Goal: Check status: Check status

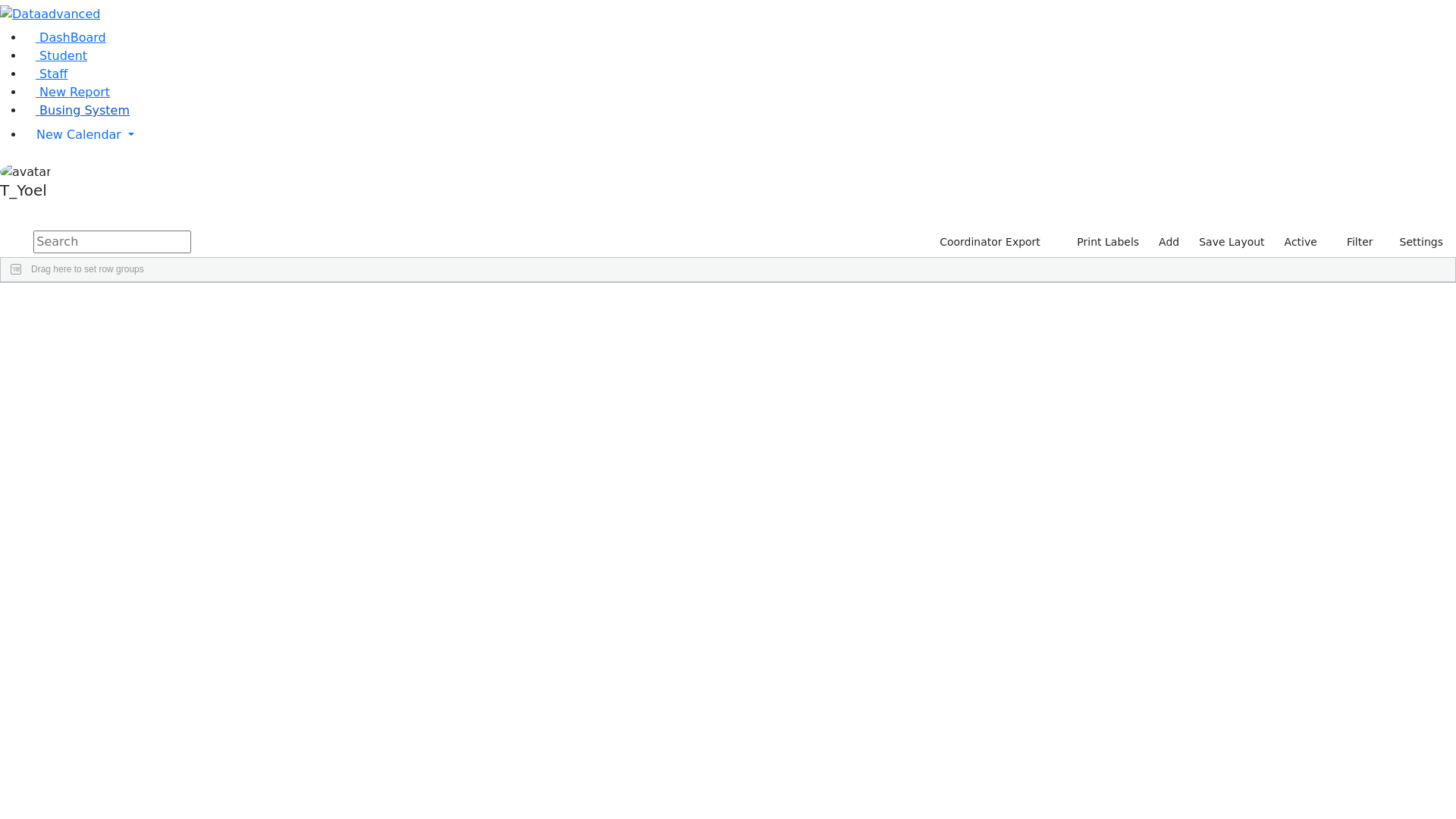
click at [57, 118] on span "Busing System" at bounding box center [85, 110] width 90 height 14
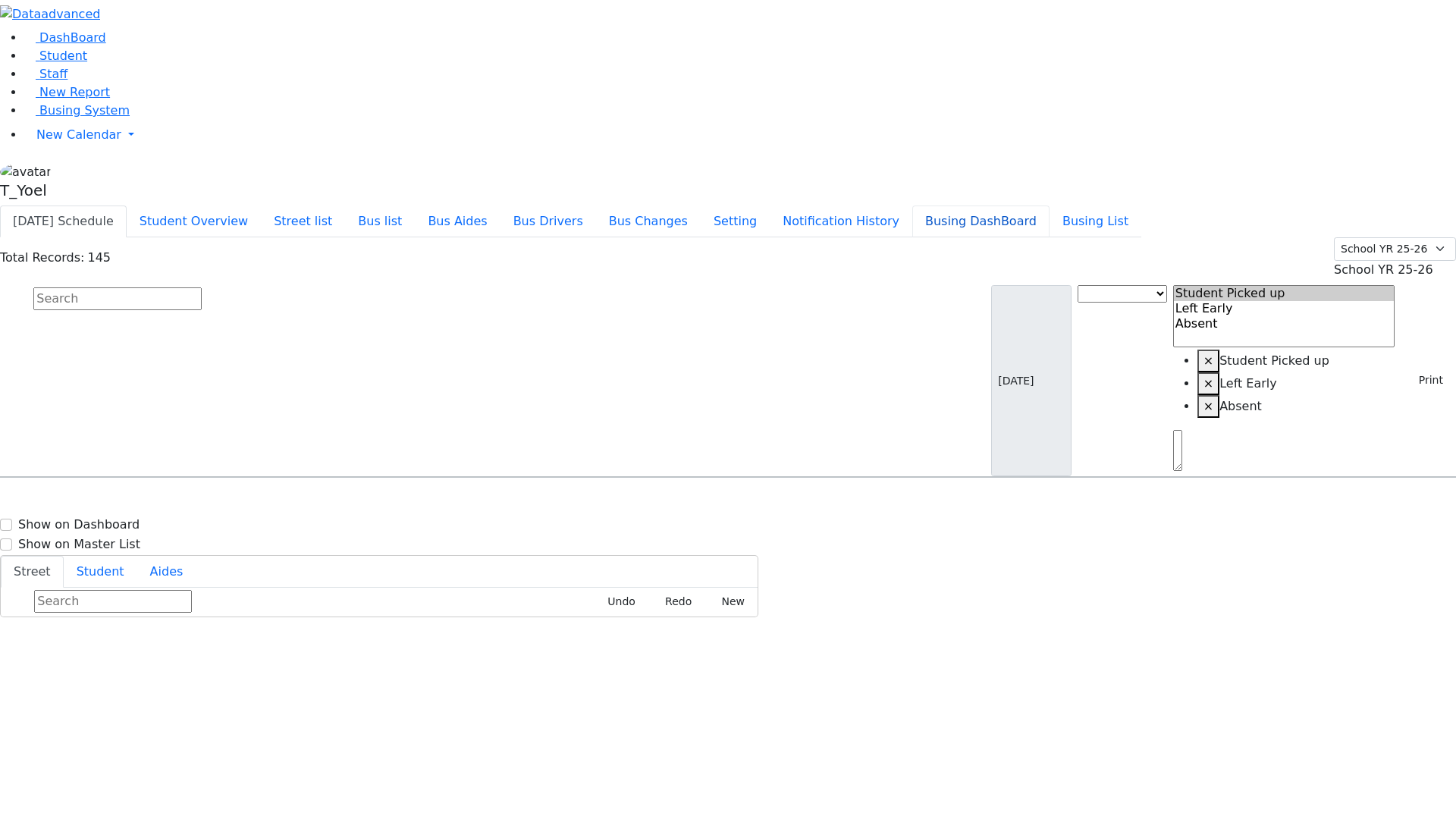
click at [1029, 206] on button "Busing DashBoard" at bounding box center [980, 222] width 137 height 32
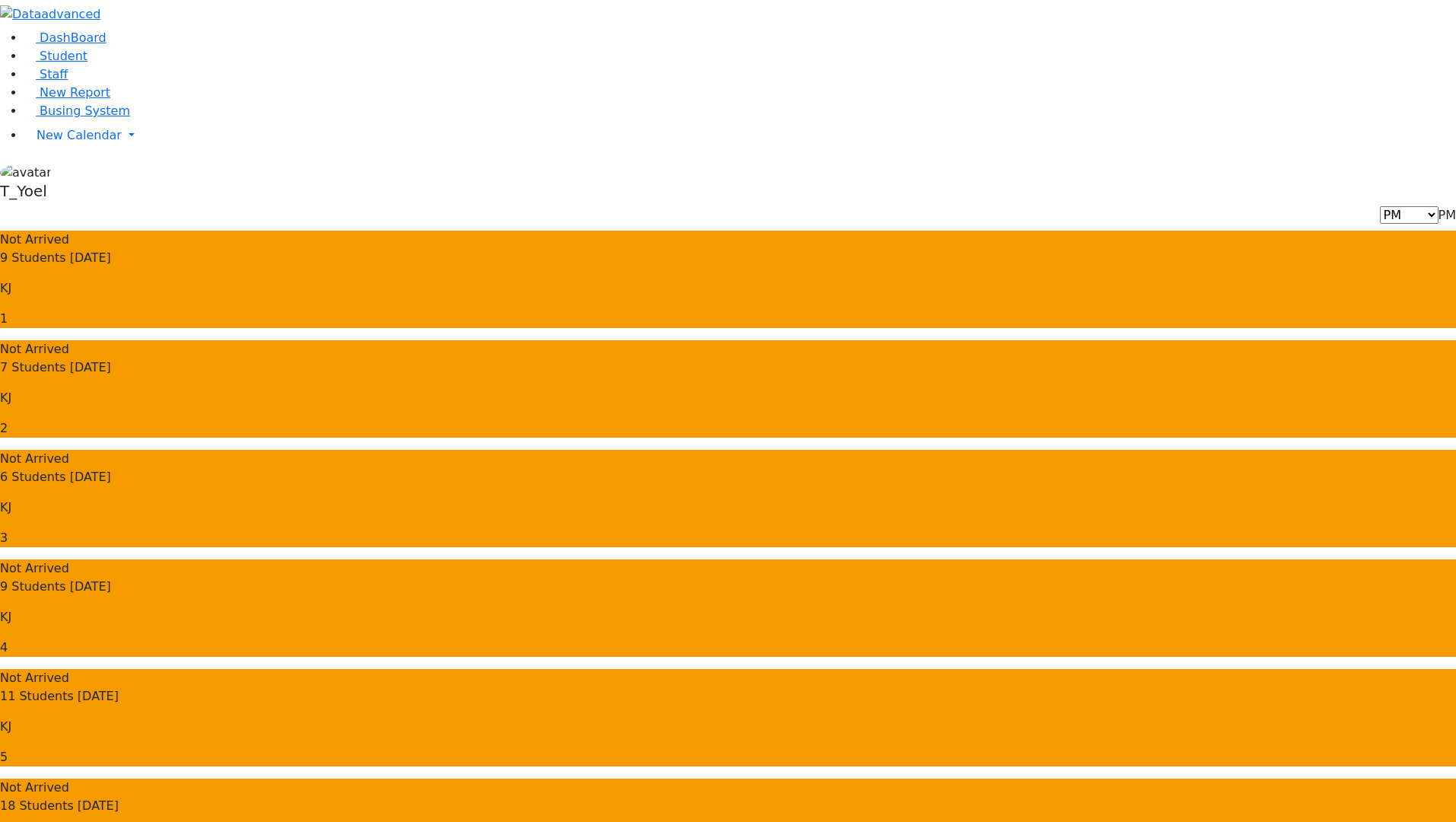
click at [1439, 207] on span "PM" at bounding box center [1447, 214] width 17 height 14
select select "3"
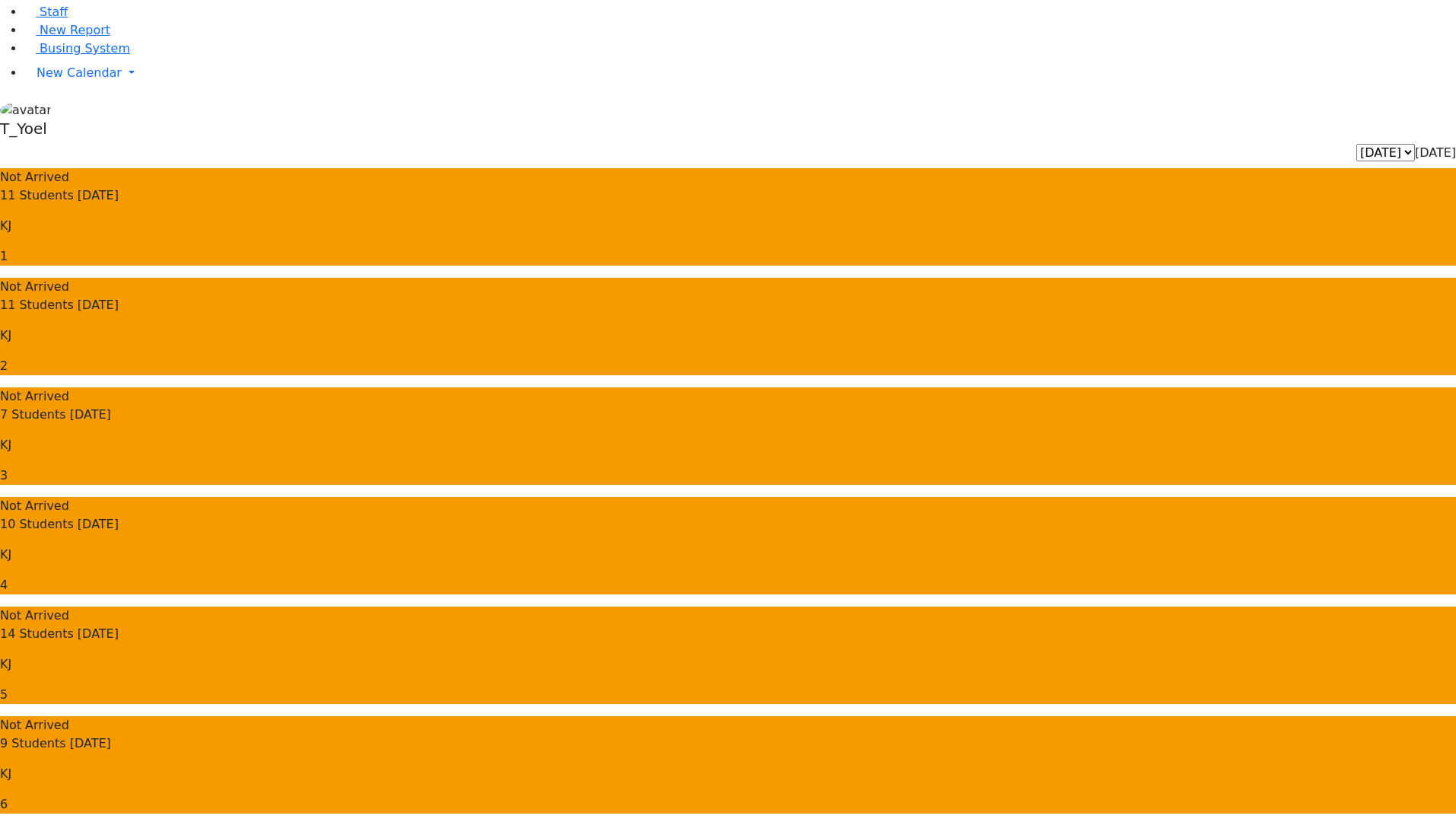
scroll to position [64, 0]
